Goal: Information Seeking & Learning: Learn about a topic

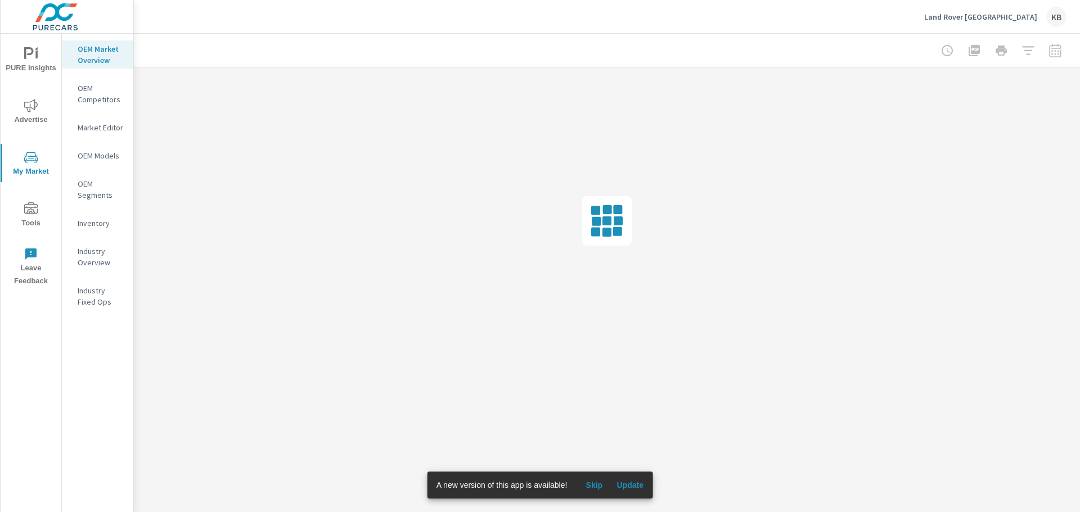
click at [1005, 22] on div "Land Rover Los Angeles KB" at bounding box center [995, 17] width 142 height 20
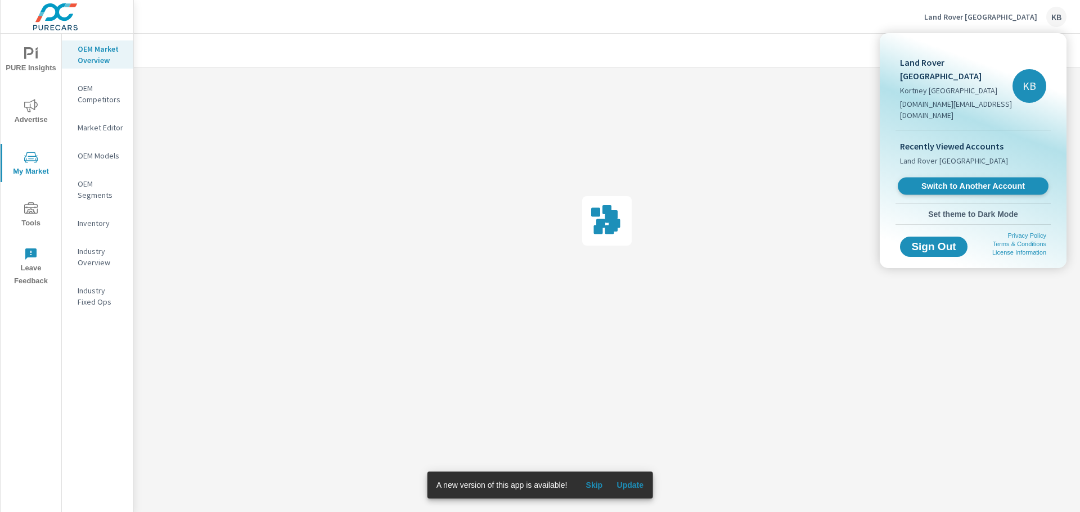
click at [984, 181] on span "Switch to Another Account" at bounding box center [973, 186] width 138 height 11
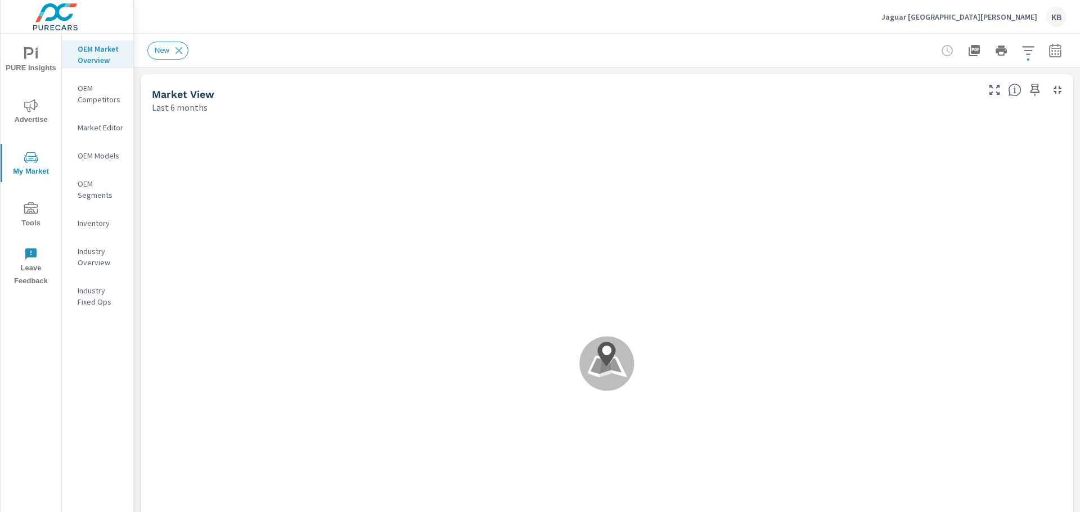
scroll to position [1, 0]
click at [35, 119] on span "Advertise" at bounding box center [31, 113] width 54 height 28
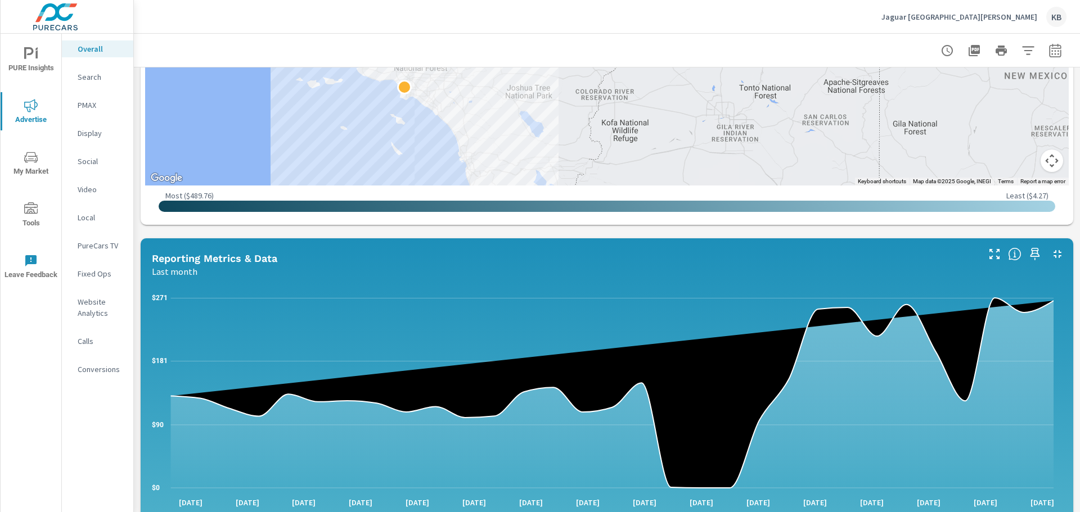
scroll to position [505, 0]
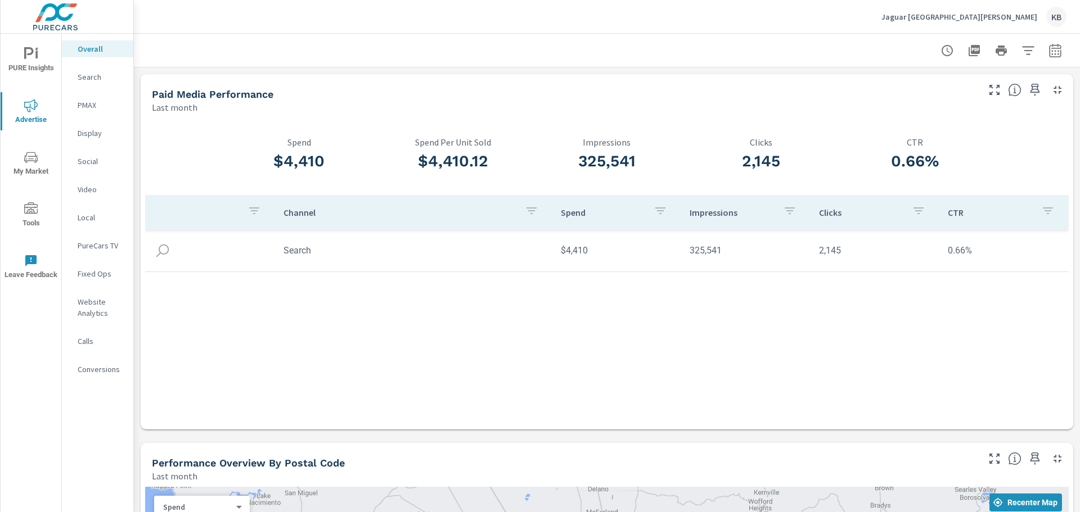
click at [89, 161] on p "Social" at bounding box center [101, 161] width 47 height 11
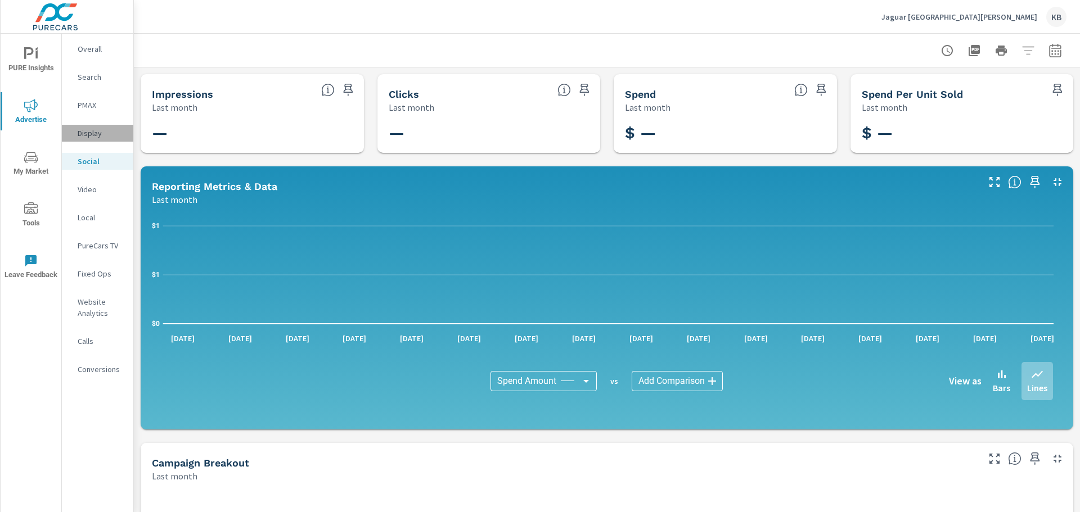
click at [96, 138] on p "Display" at bounding box center [101, 133] width 47 height 11
click at [84, 110] on p "PMAX" at bounding box center [101, 105] width 47 height 11
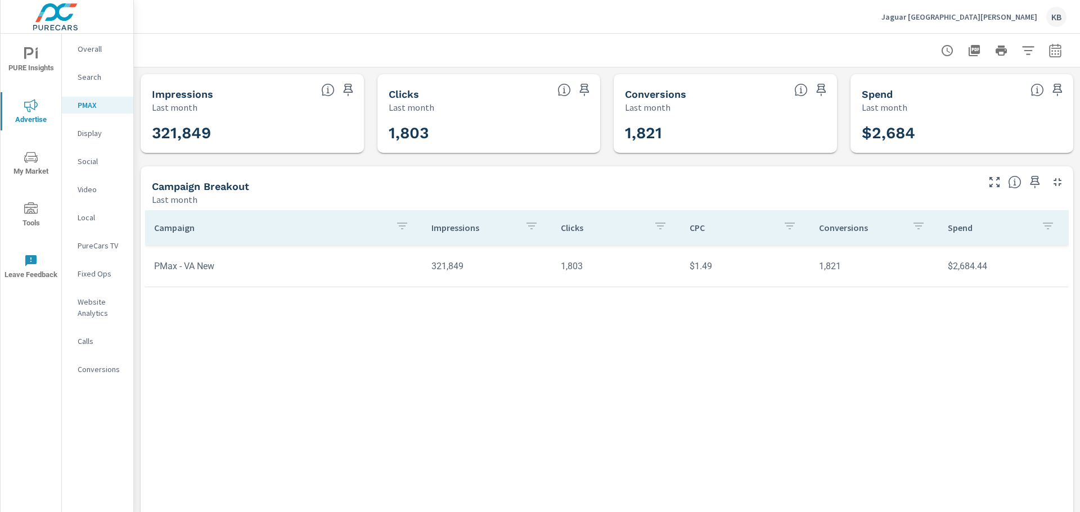
click at [89, 83] on div "Search" at bounding box center [97, 77] width 71 height 17
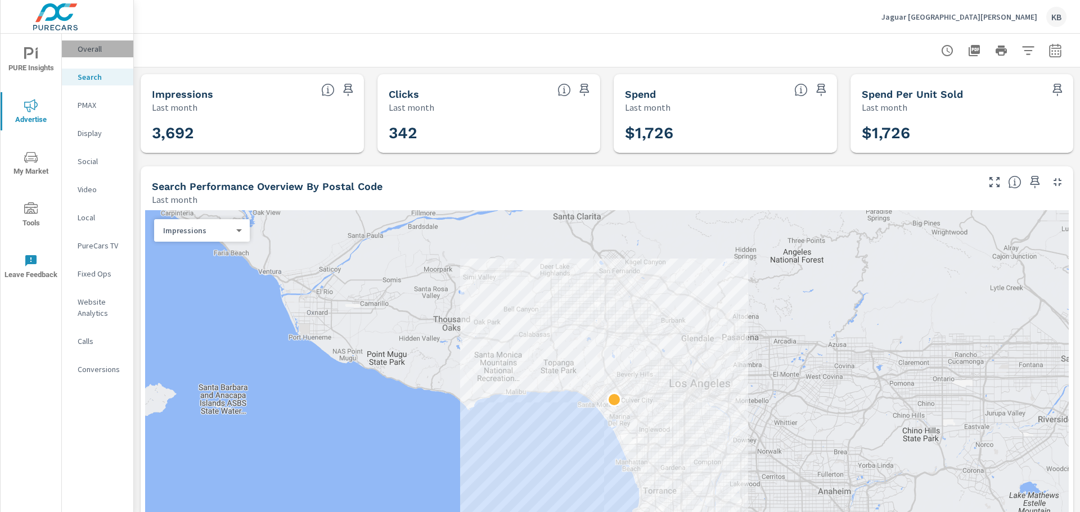
click at [91, 53] on p "Overall" at bounding box center [101, 48] width 47 height 11
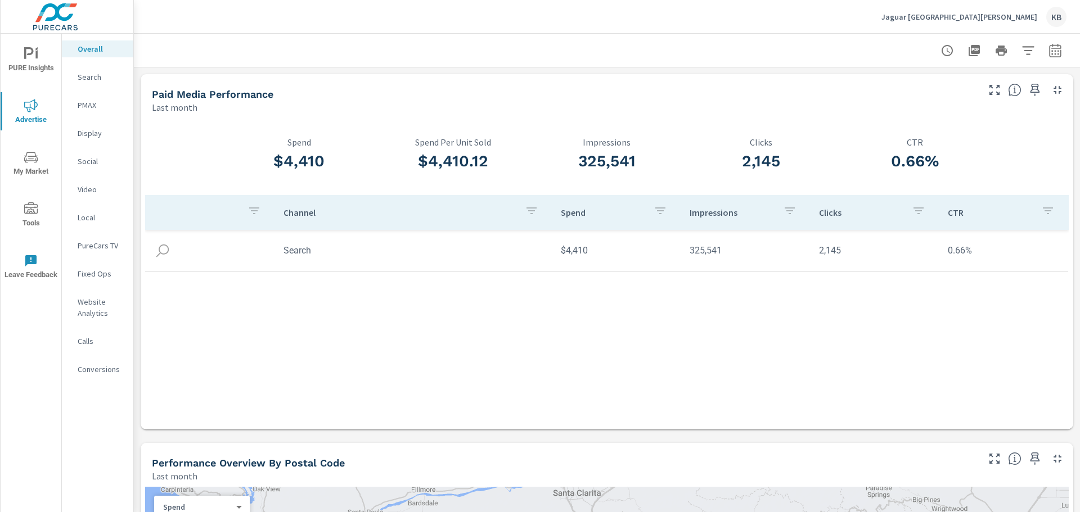
click at [300, 256] on td "Search" at bounding box center [412, 250] width 277 height 29
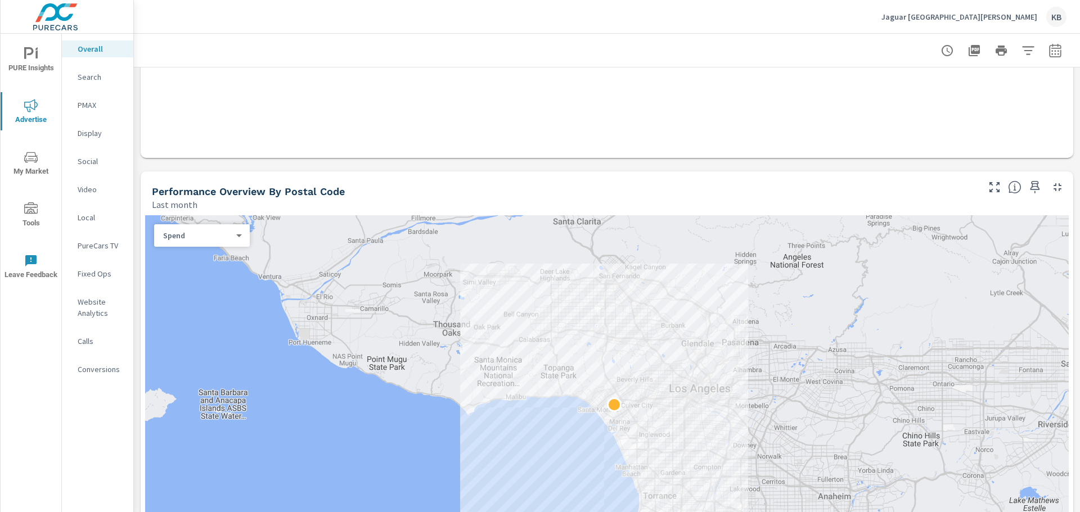
scroll to position [394, 0]
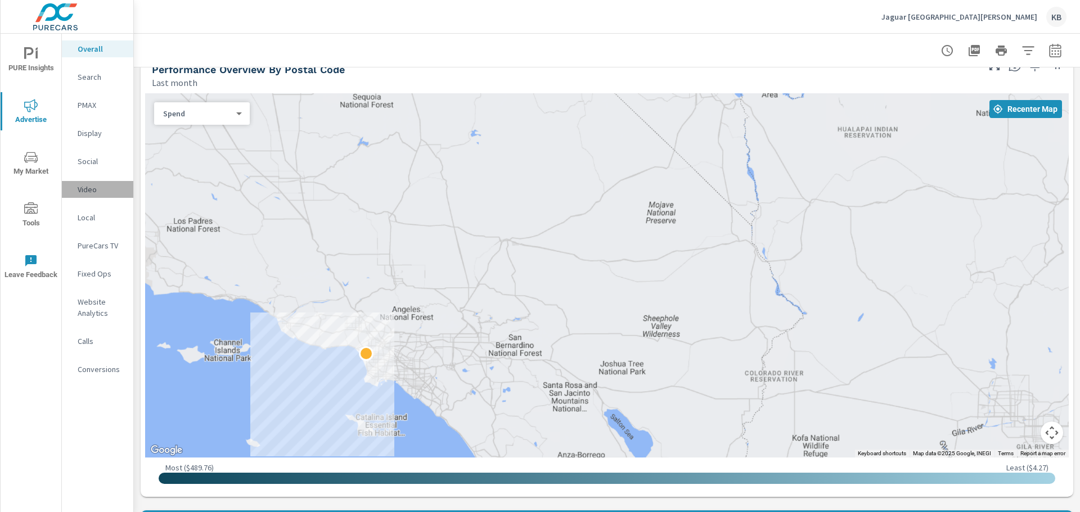
click at [94, 193] on p "Video" at bounding box center [101, 189] width 47 height 11
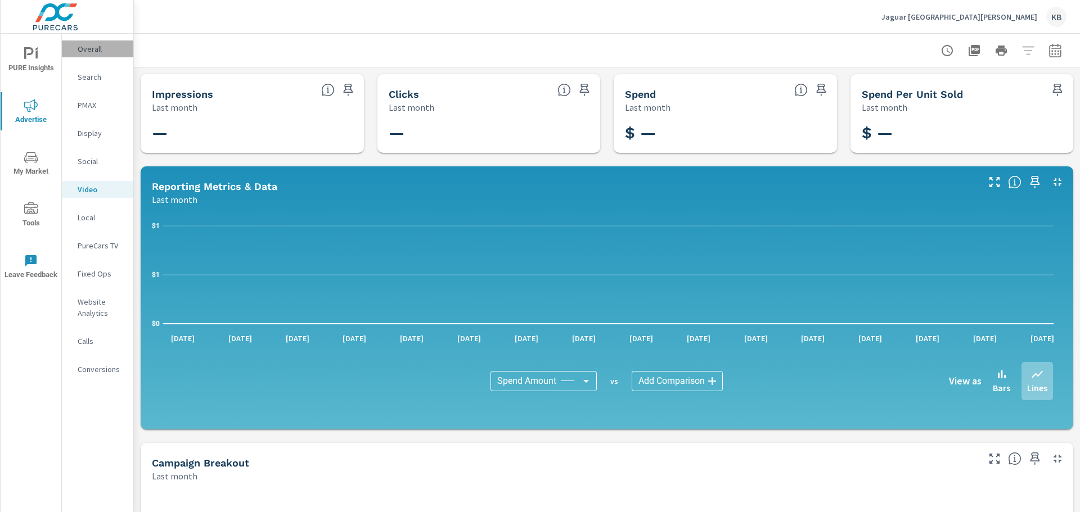
click at [94, 56] on div "Overall" at bounding box center [97, 48] width 71 height 17
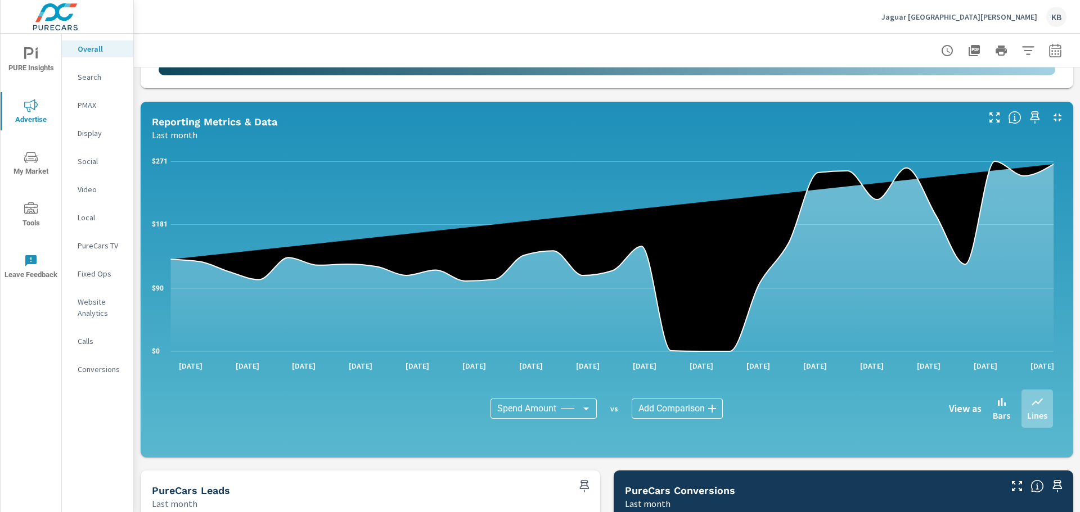
scroll to position [804, 0]
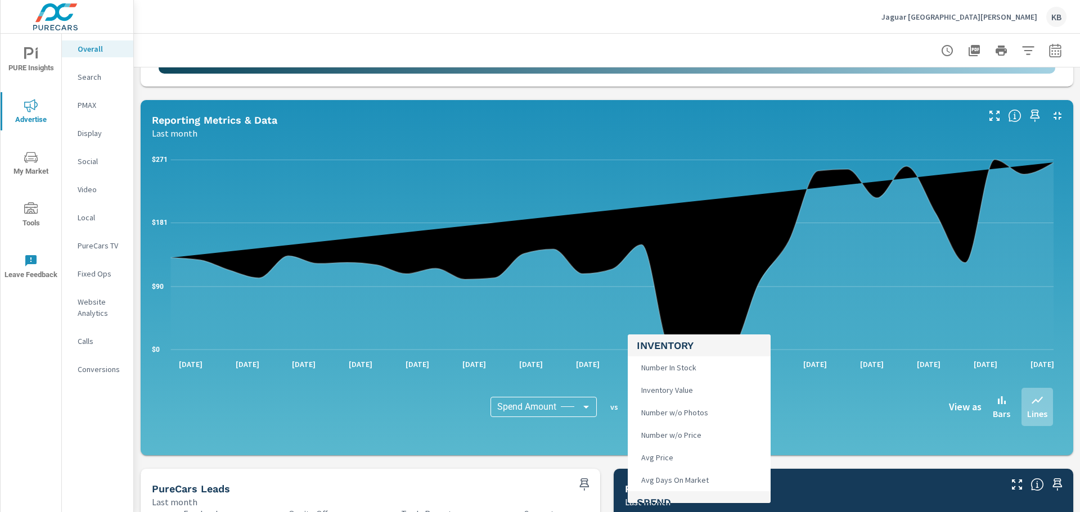
click at [666, 415] on body "PURE Insights Advertise My Market Tools Leave Feedback Overall Search PMAX Disp…" at bounding box center [540, 256] width 1080 height 512
click at [163, 472] on div at bounding box center [540, 256] width 1080 height 512
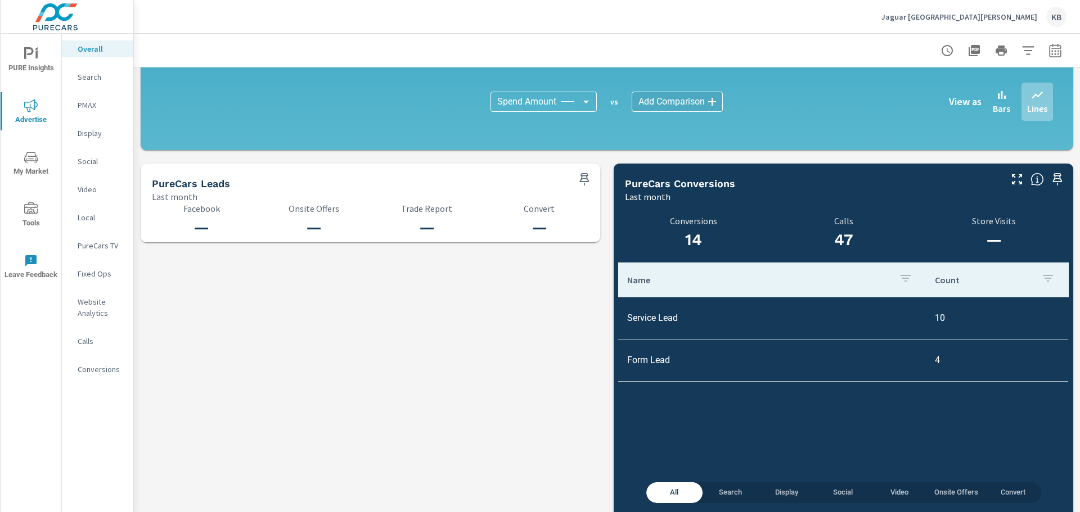
scroll to position [1123, 0]
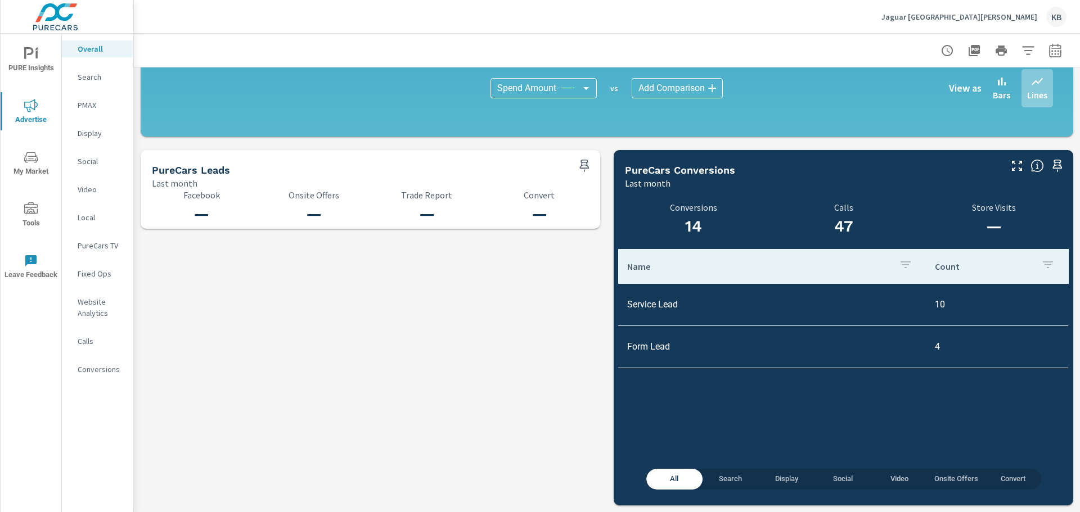
click at [102, 340] on p "Calls" at bounding box center [101, 341] width 47 height 11
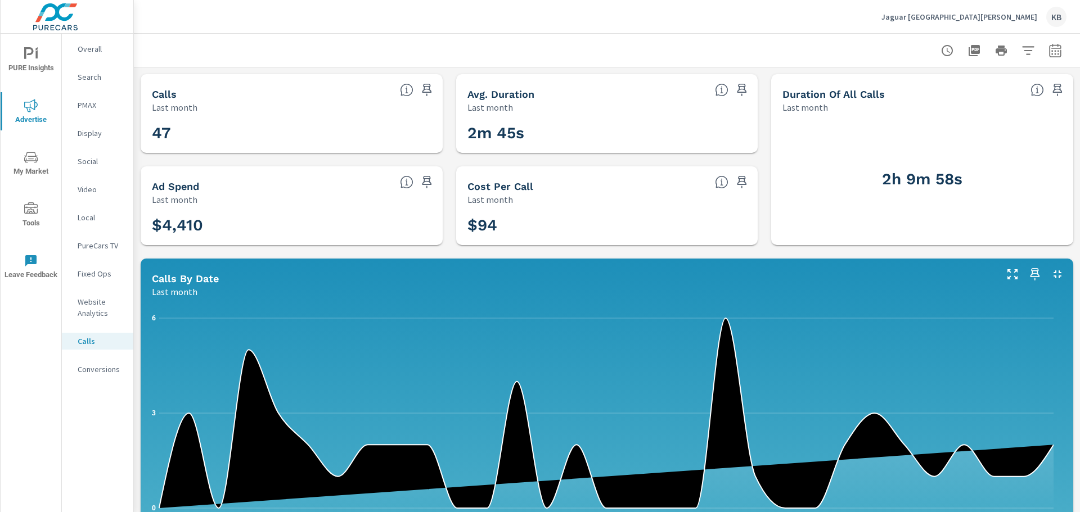
click at [96, 315] on p "Website Analytics" at bounding box center [101, 307] width 47 height 22
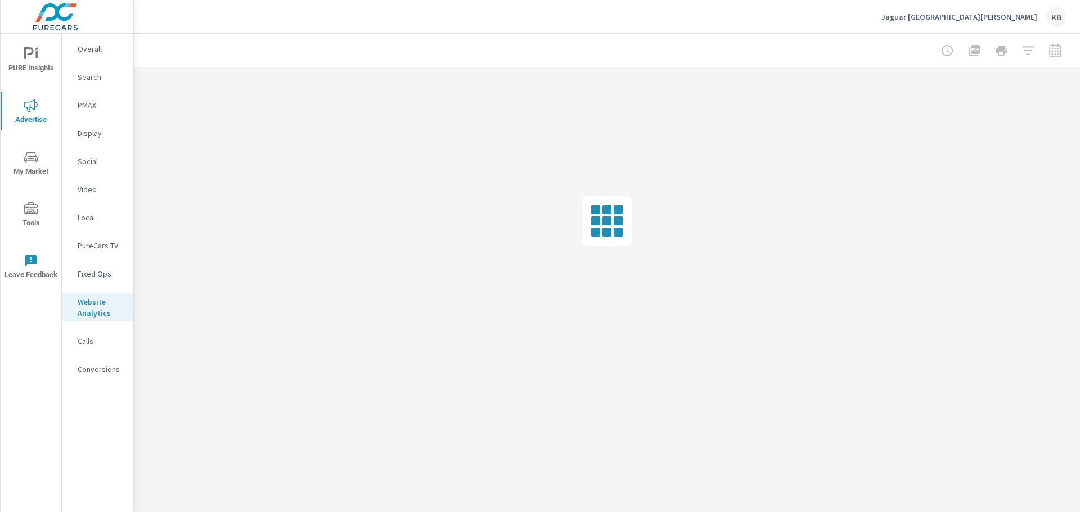
click at [100, 266] on div "Fixed Ops" at bounding box center [97, 273] width 71 height 17
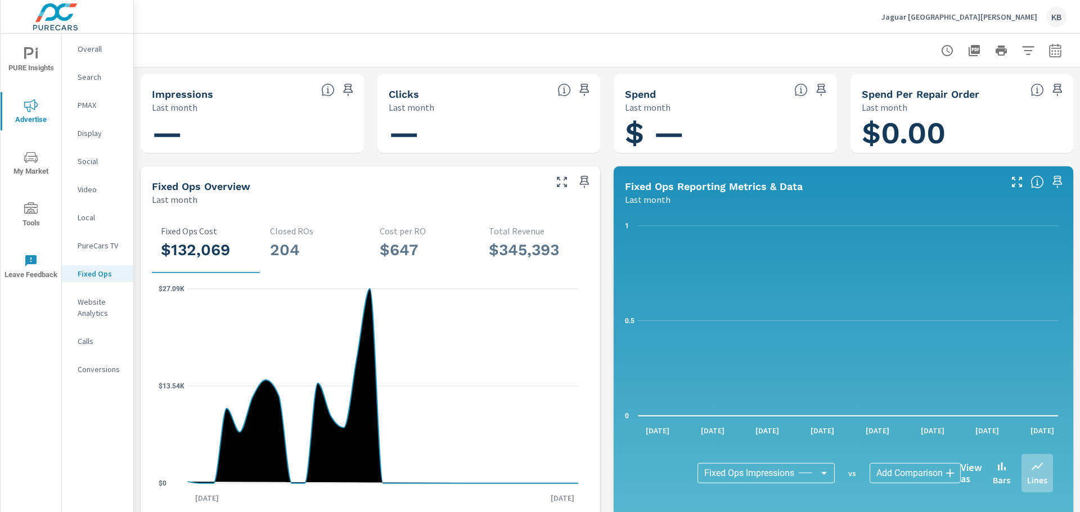
click at [101, 260] on nav "Overall Search PMAX Display Social Video Local PureCars TV Fixed Ops Website An…" at bounding box center [97, 214] width 71 height 360
click at [101, 249] on p "PureCars TV" at bounding box center [101, 245] width 47 height 11
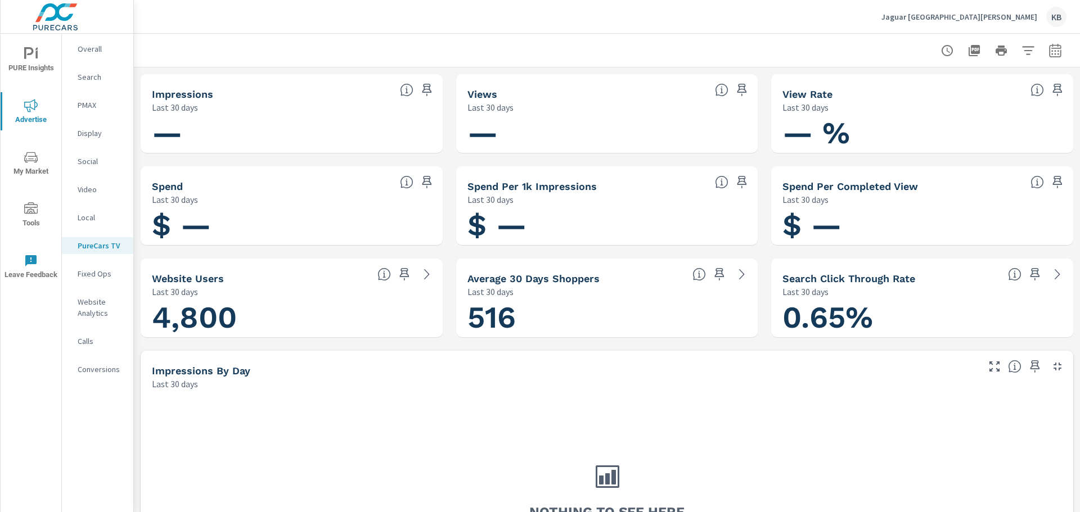
click at [103, 215] on p "Local" at bounding box center [101, 217] width 47 height 11
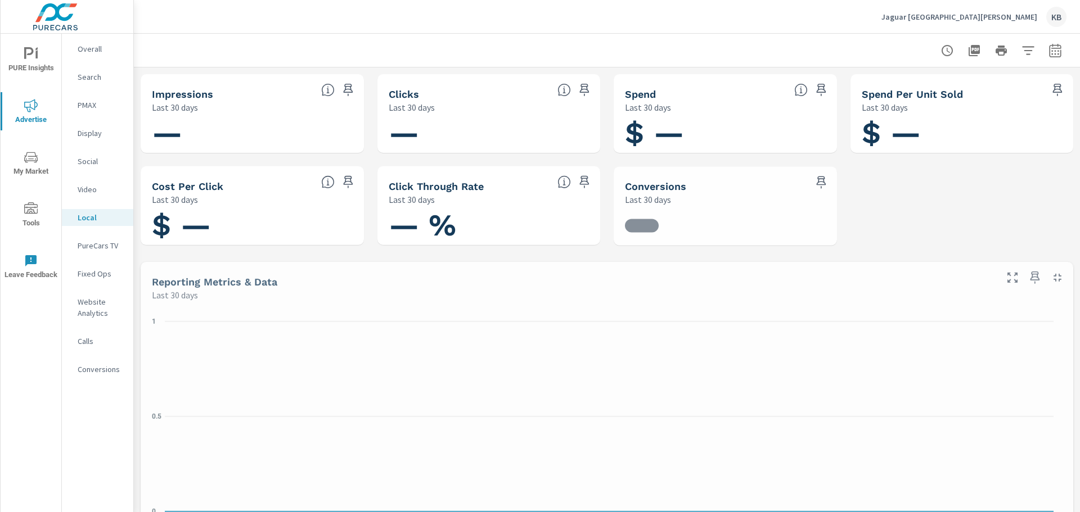
click at [98, 190] on p "Video" at bounding box center [101, 189] width 47 height 11
